Goal: Information Seeking & Learning: Learn about a topic

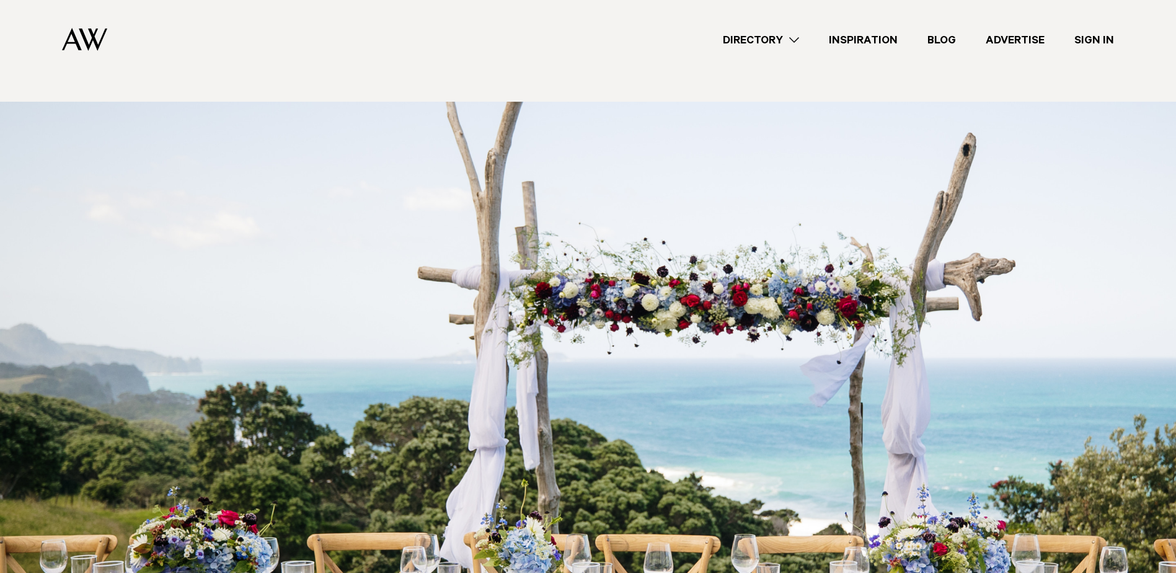
scroll to position [124, 0]
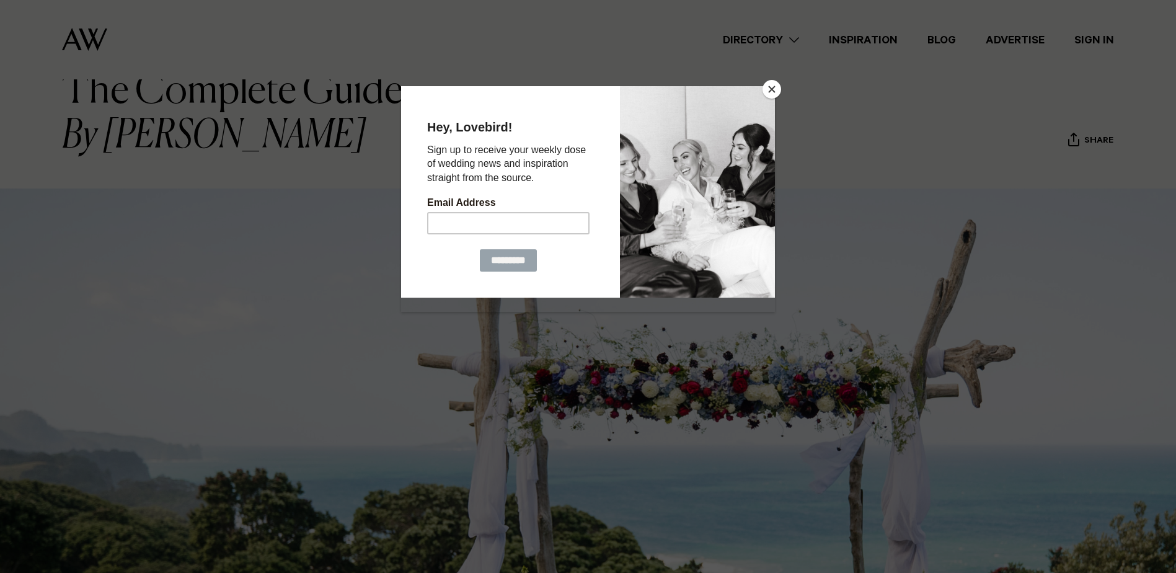
click at [772, 87] on button "Close" at bounding box center [771, 89] width 19 height 19
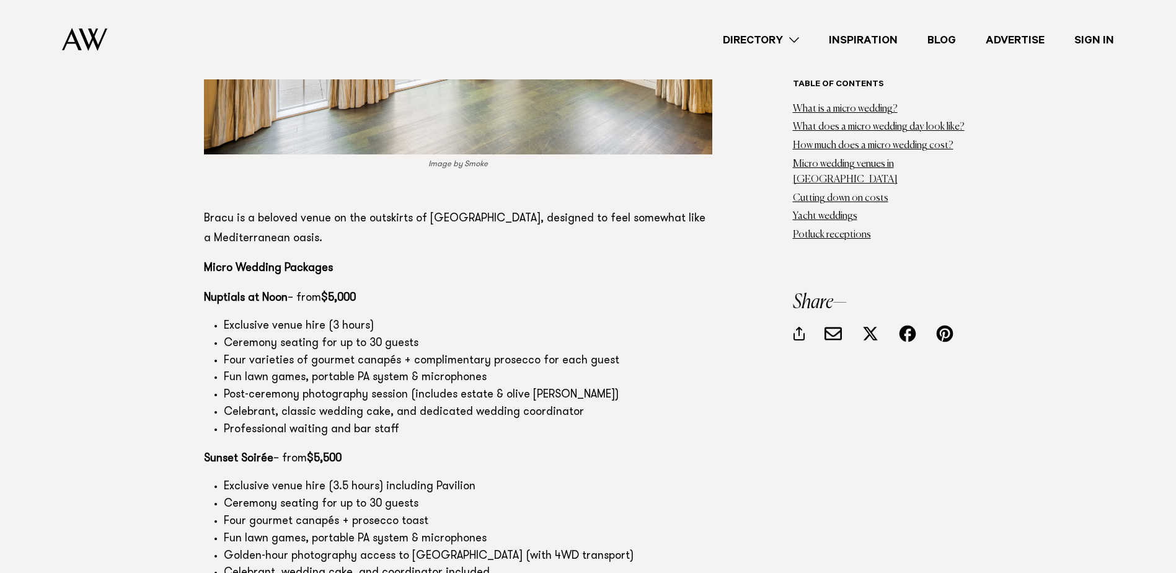
scroll to position [7562, 0]
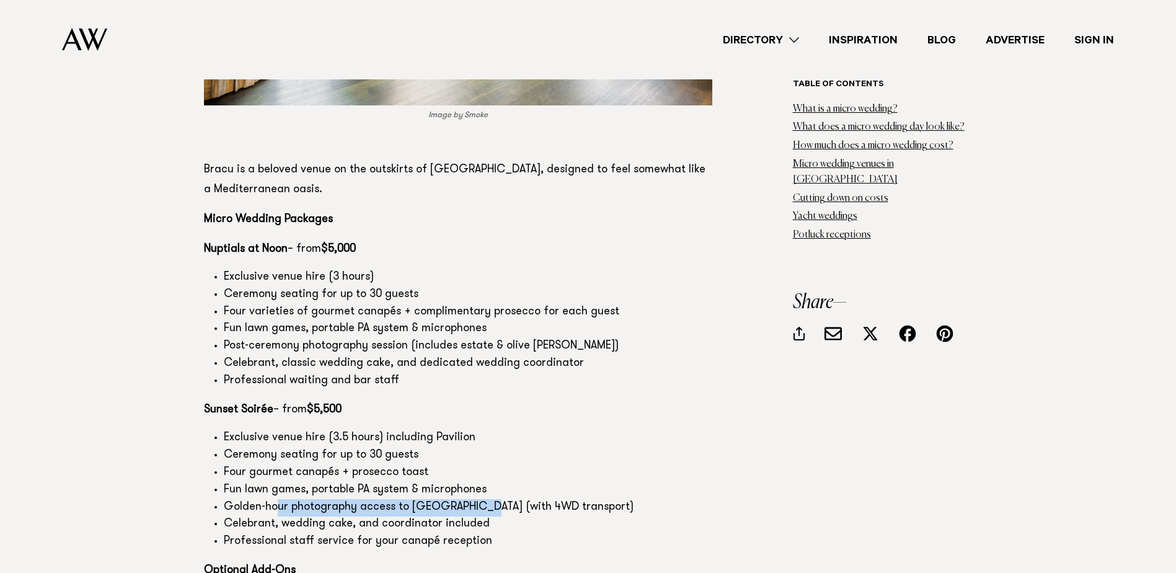
drag, startPoint x: 275, startPoint y: 413, endPoint x: 465, endPoint y: 407, distance: 191.0
click at [465, 499] on li "Golden-hour photography access to Sunset Hill (with 4WD transport)" at bounding box center [468, 507] width 488 height 17
drag, startPoint x: 466, startPoint y: 407, endPoint x: 620, endPoint y: 416, distance: 154.0
click at [620, 499] on li "Golden-hour photography access to Sunset Hill (with 4WD transport)" at bounding box center [468, 507] width 488 height 17
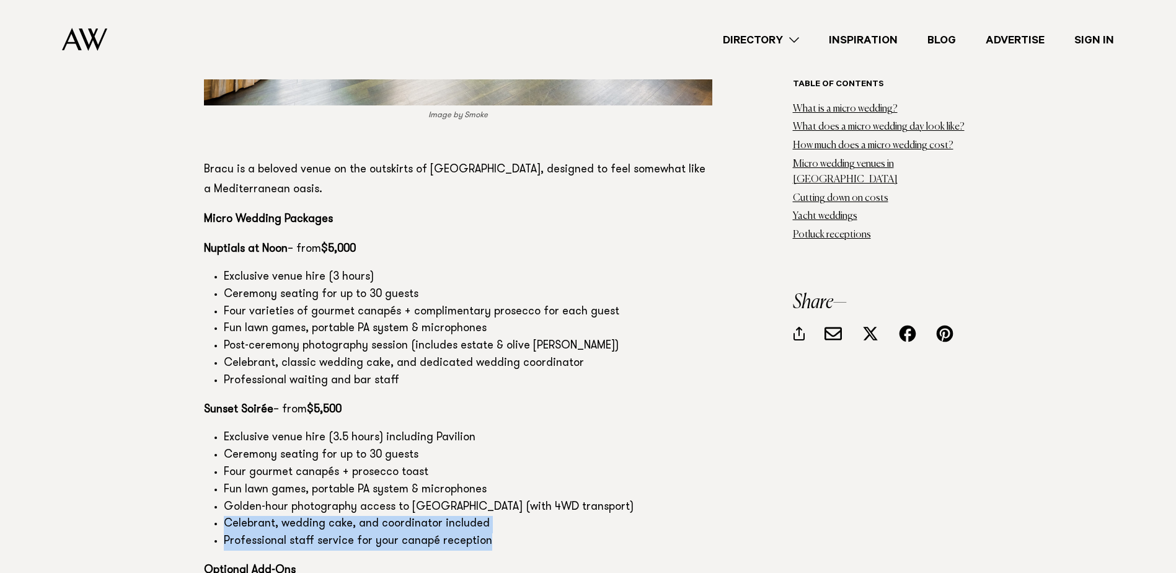
drag, startPoint x: 226, startPoint y: 421, endPoint x: 544, endPoint y: 438, distance: 319.0
click at [544, 438] on ul "Exclusive venue hire (3.5 hours) including Pavilion Ceremony seating for up to …" at bounding box center [458, 490] width 508 height 121
drag, startPoint x: 544, startPoint y: 438, endPoint x: 555, endPoint y: 439, distance: 10.6
click at [570, 533] on li "Professional staff service for your canapé reception" at bounding box center [468, 541] width 488 height 17
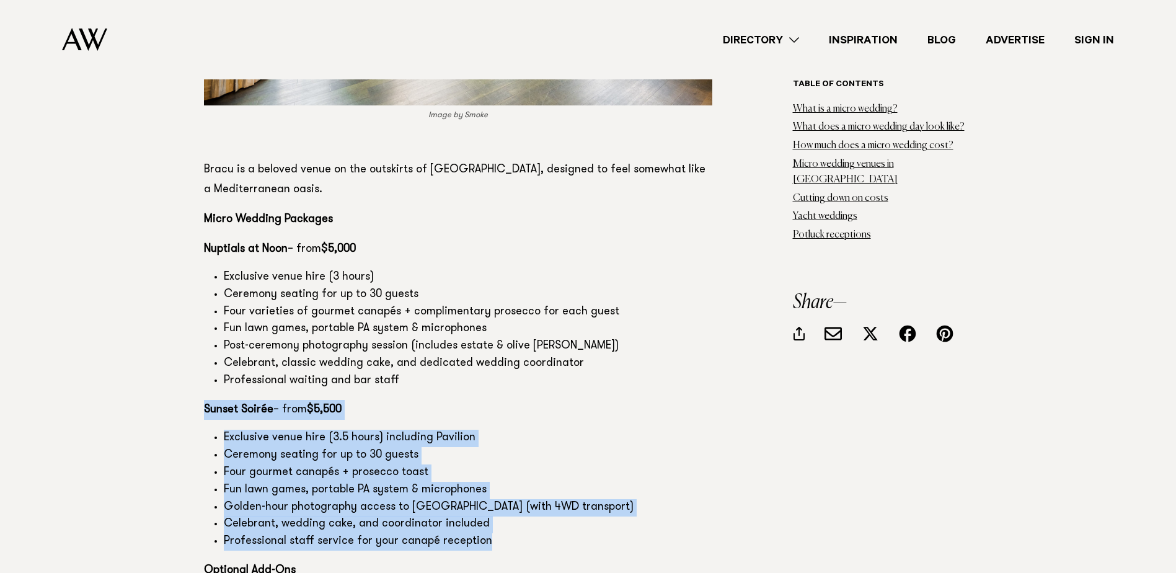
drag, startPoint x: 499, startPoint y: 439, endPoint x: 148, endPoint y: 315, distance: 372.1
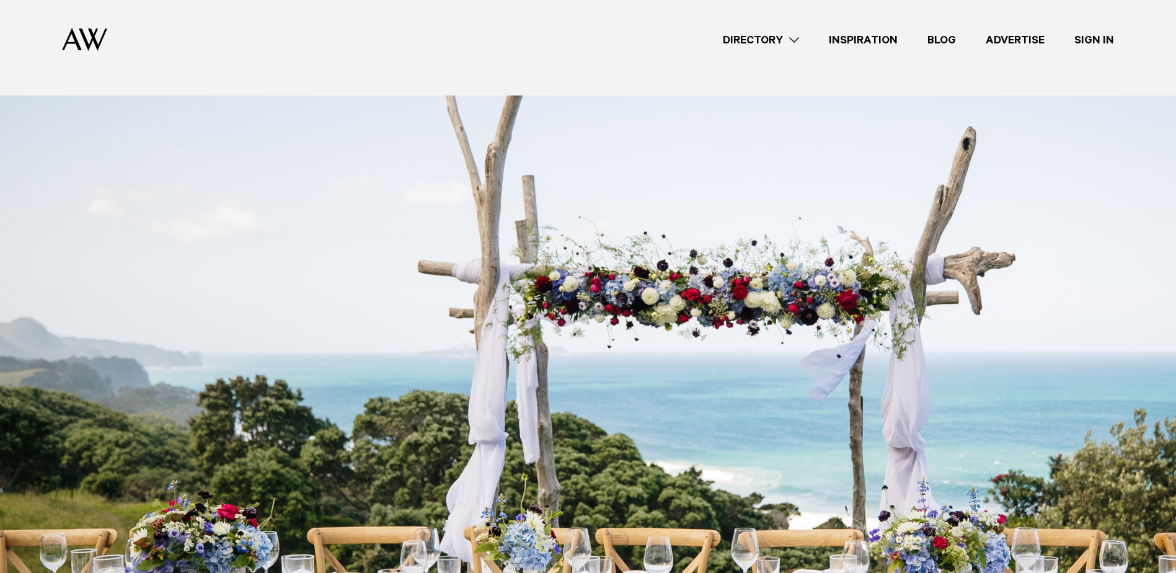
scroll to position [186, 0]
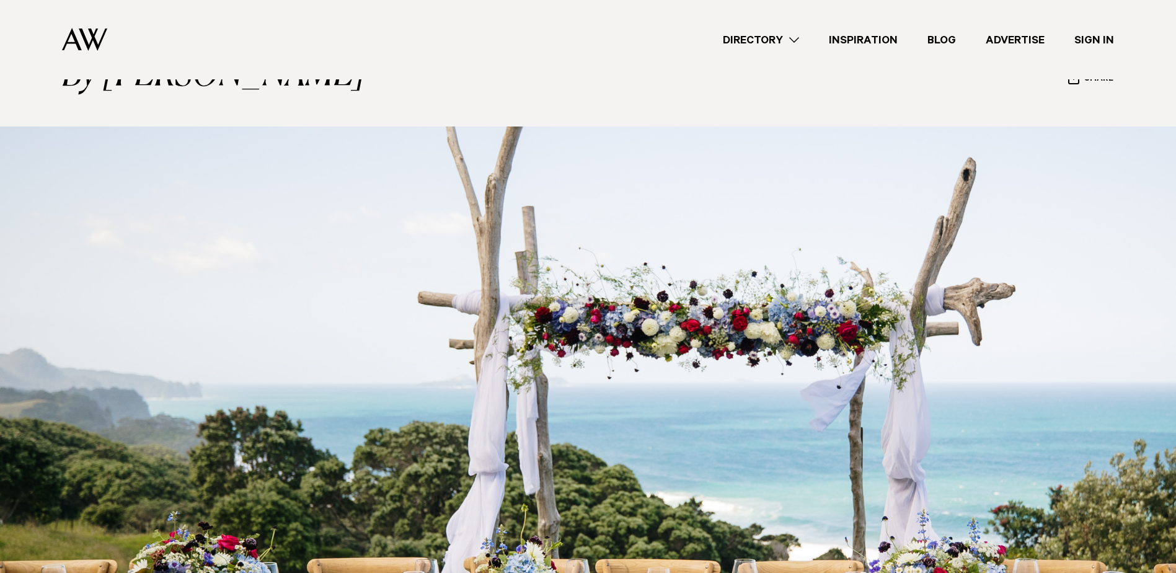
click at [933, 36] on link "Blog" at bounding box center [941, 40] width 58 height 17
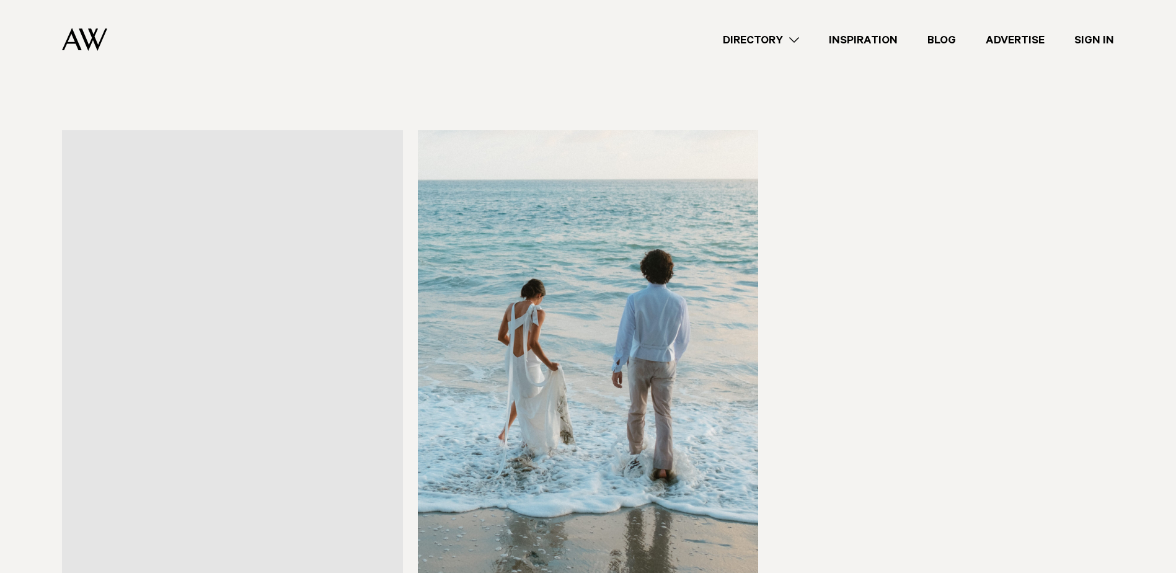
scroll to position [2045, 0]
